Goal: Transaction & Acquisition: Subscribe to service/newsletter

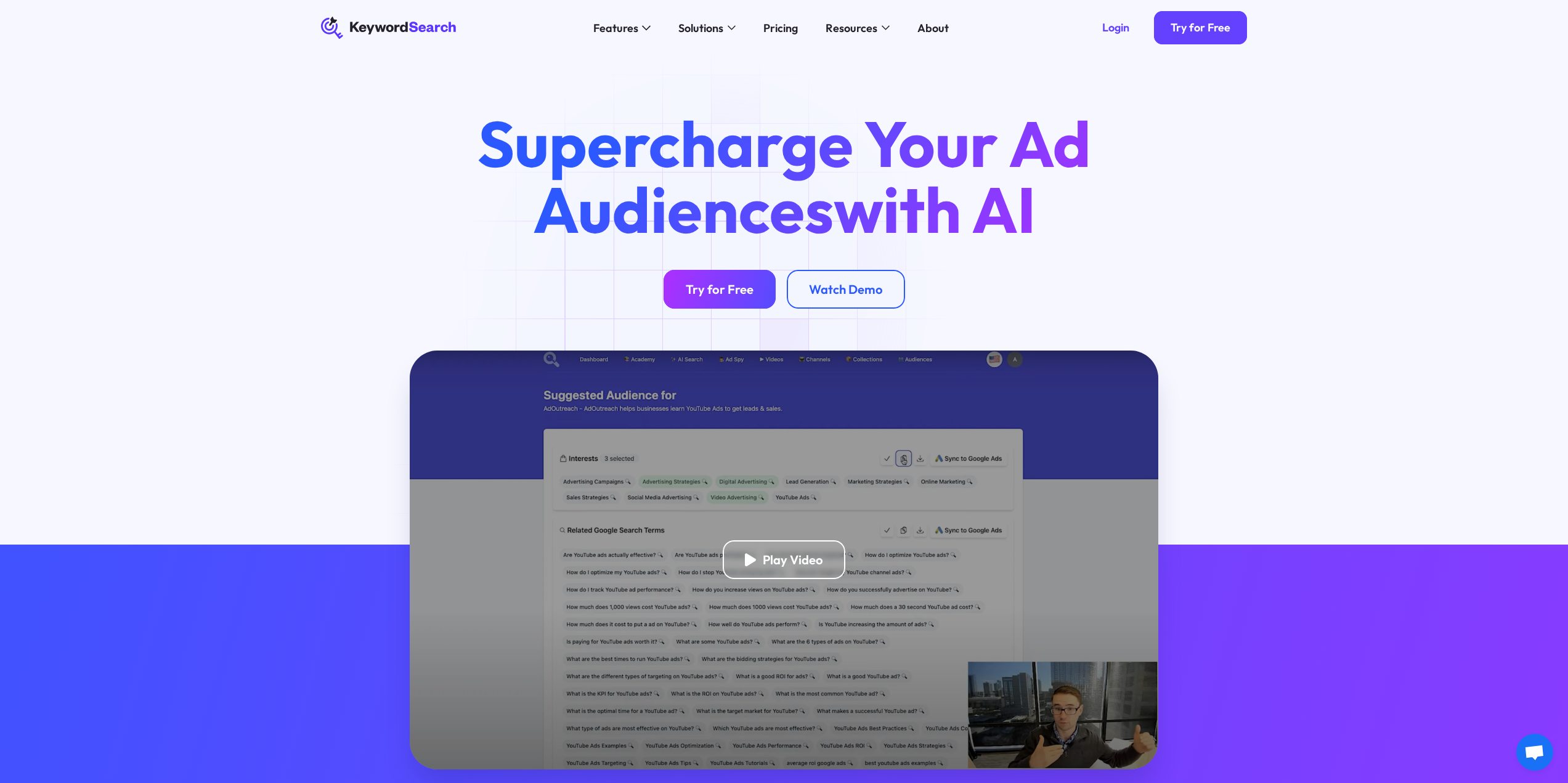
click at [709, 297] on div "Try for Free" at bounding box center [720, 289] width 68 height 15
